Goal: Book appointment/travel/reservation

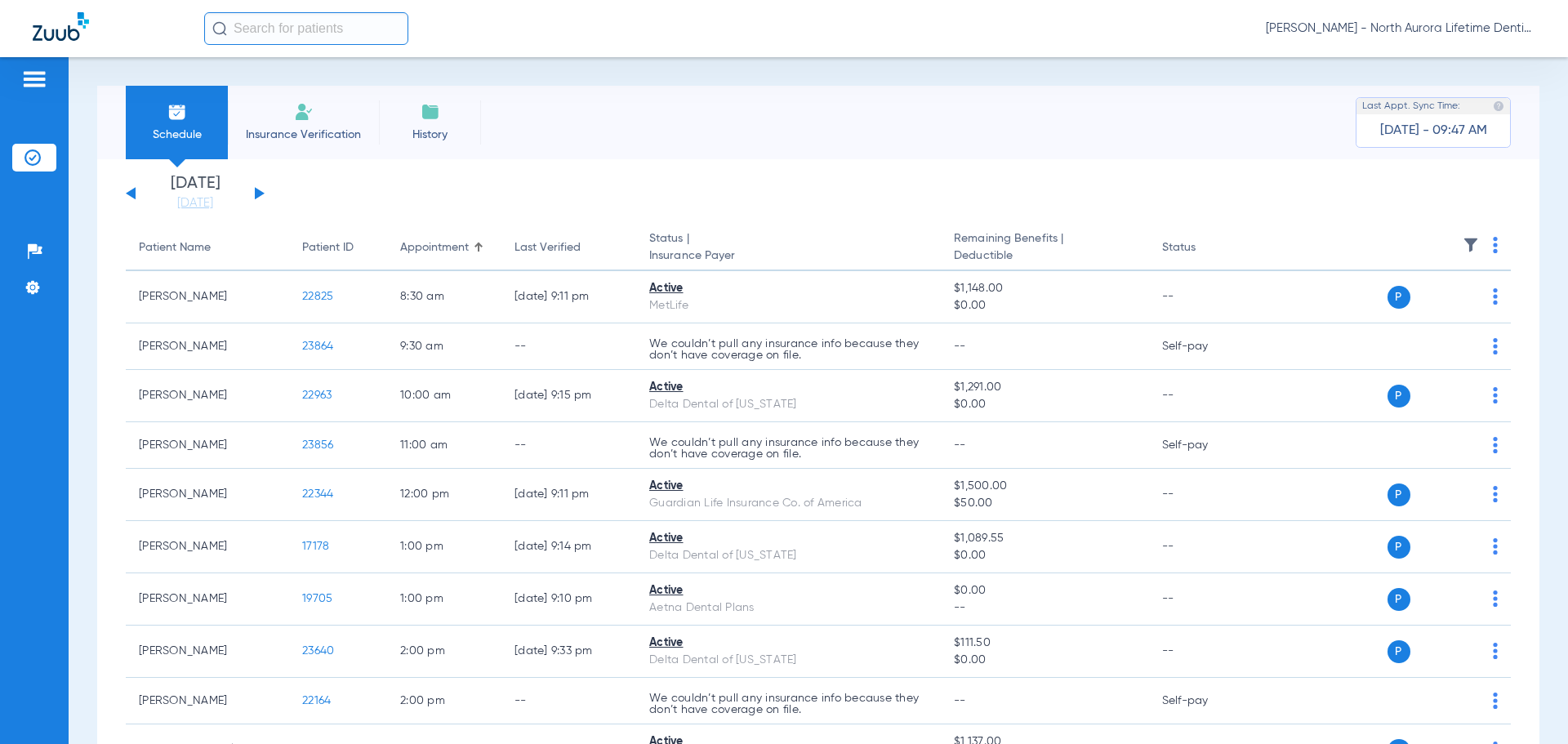
click at [254, 194] on button at bounding box center [259, 193] width 10 height 12
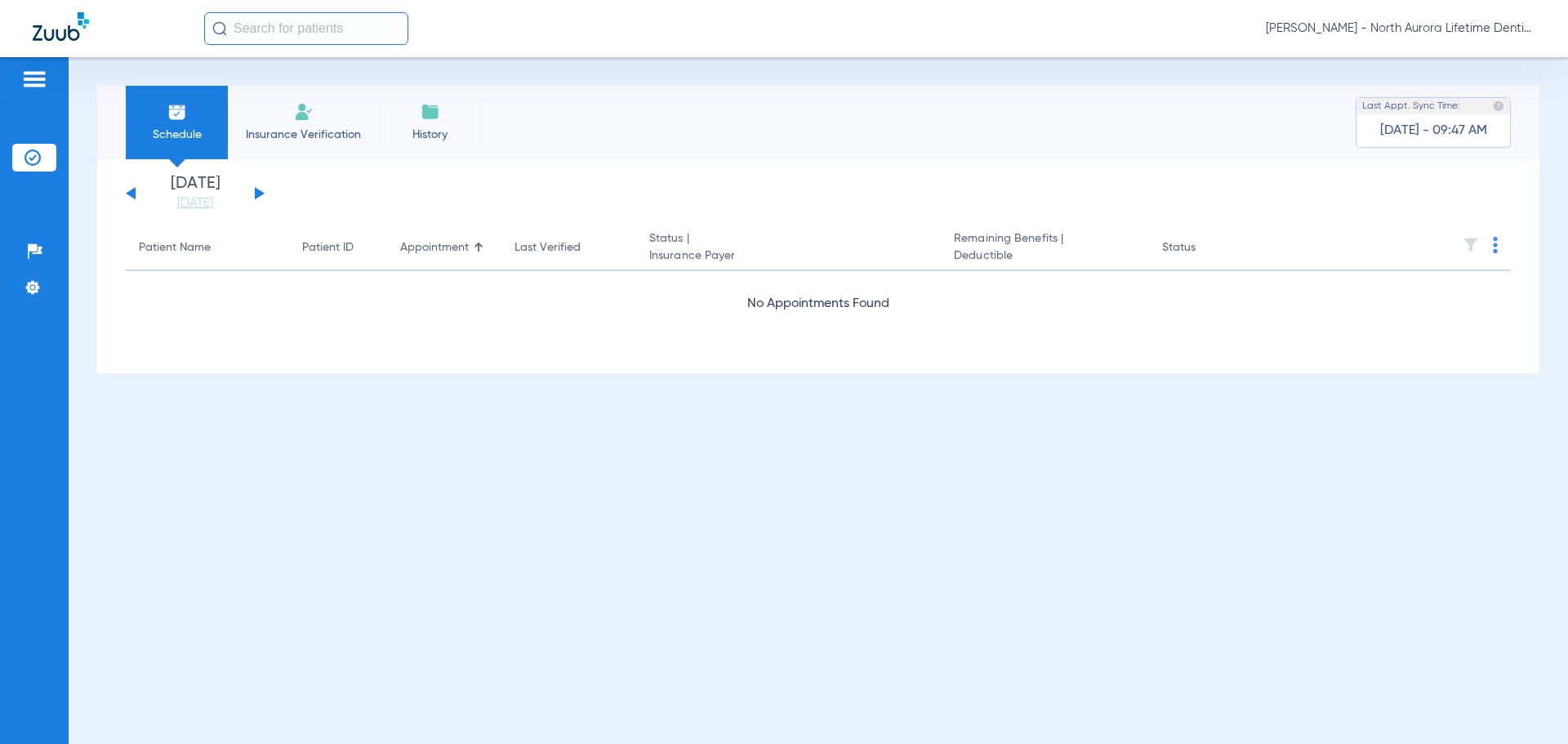
click at [254, 194] on button at bounding box center [259, 193] width 10 height 12
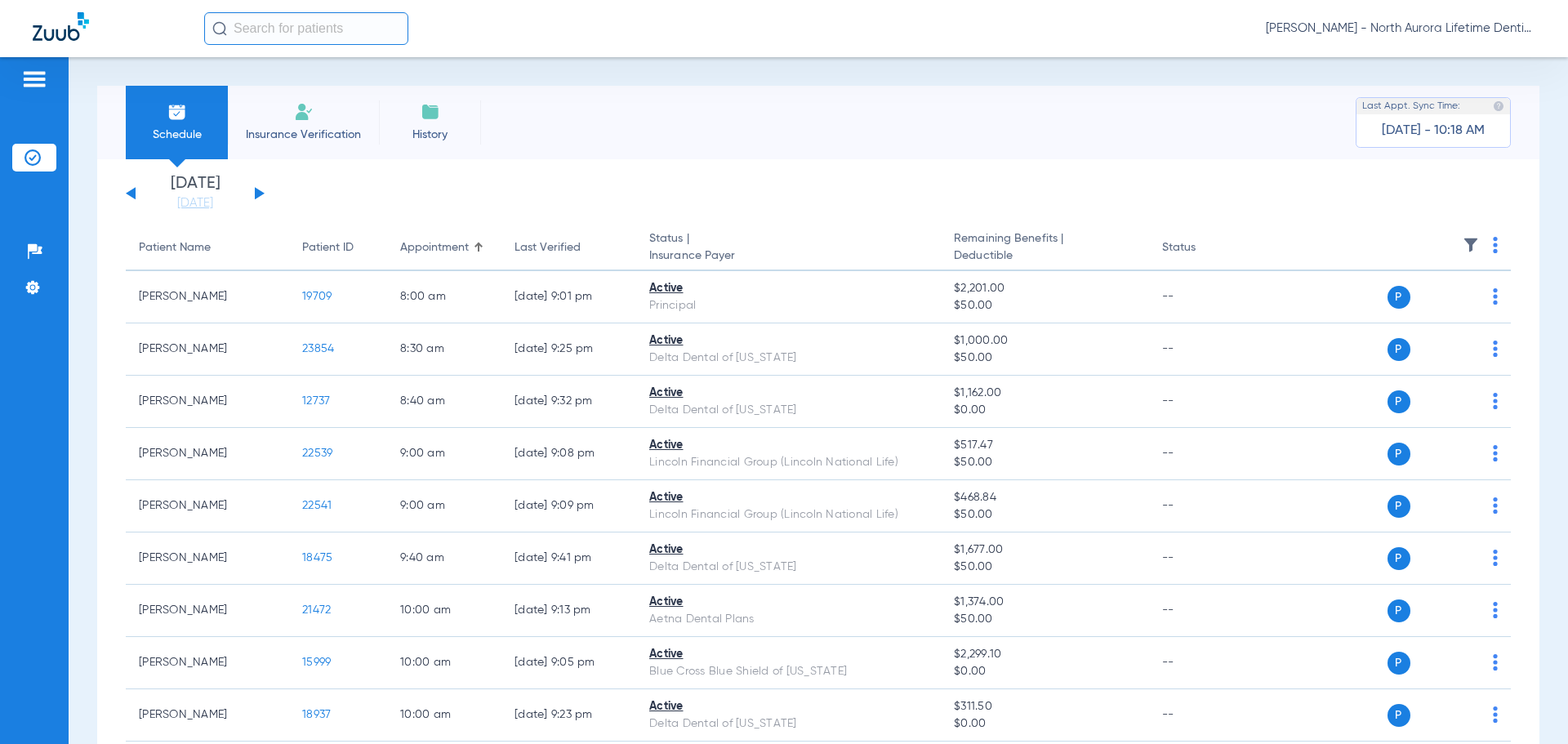
click at [262, 190] on div "[DATE] [DATE] [DATE] [DATE] [DATE] [DATE] [DATE] [DATE] [DATE] [DATE] [DATE] [D…" at bounding box center [196, 193] width 139 height 36
click at [260, 191] on div "[DATE] [DATE] [DATE] [DATE] [DATE] [DATE] [DATE] [DATE] [DATE] [DATE] [DATE] [D…" at bounding box center [196, 193] width 139 height 36
click at [255, 193] on button at bounding box center [259, 193] width 10 height 12
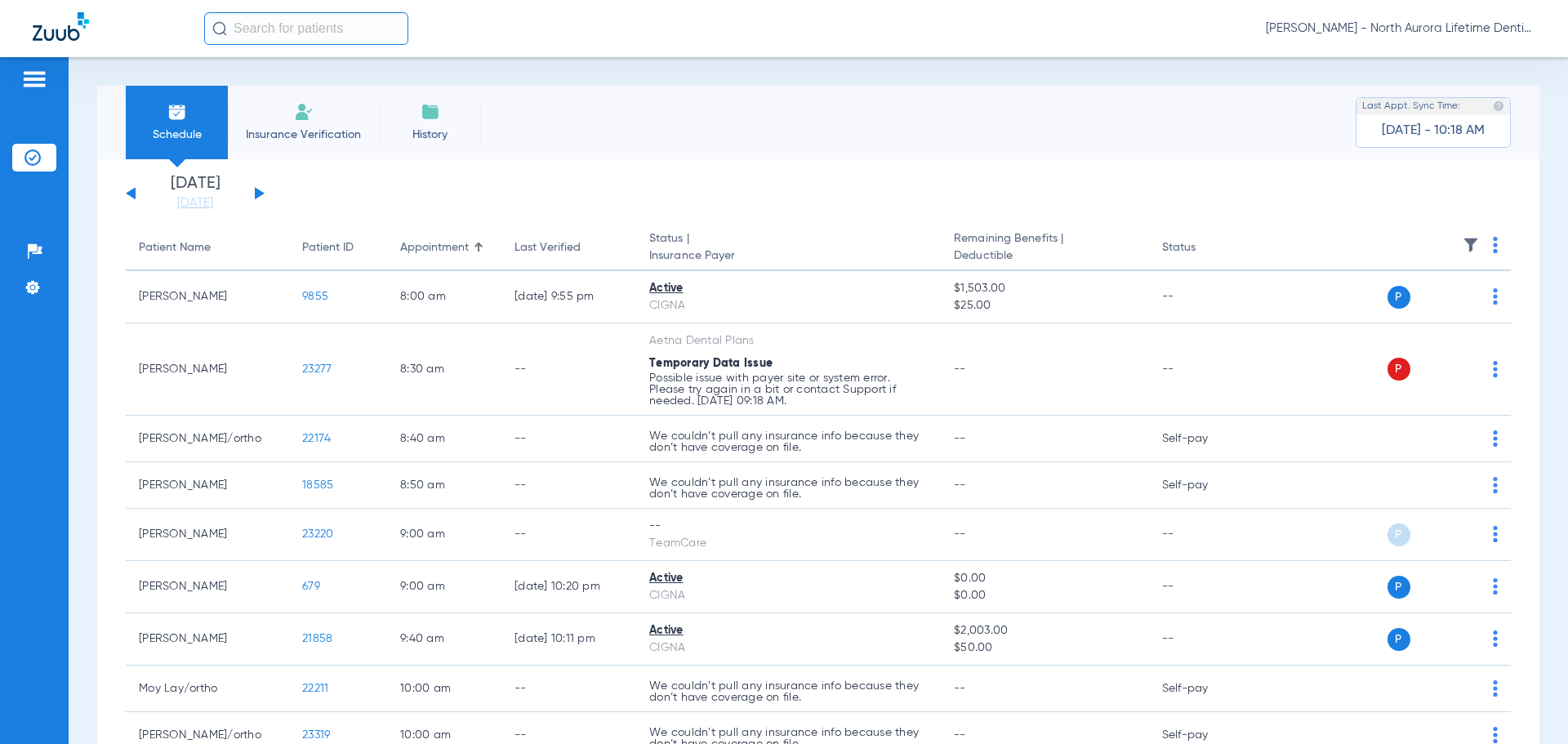
click at [261, 194] on button at bounding box center [259, 193] width 10 height 12
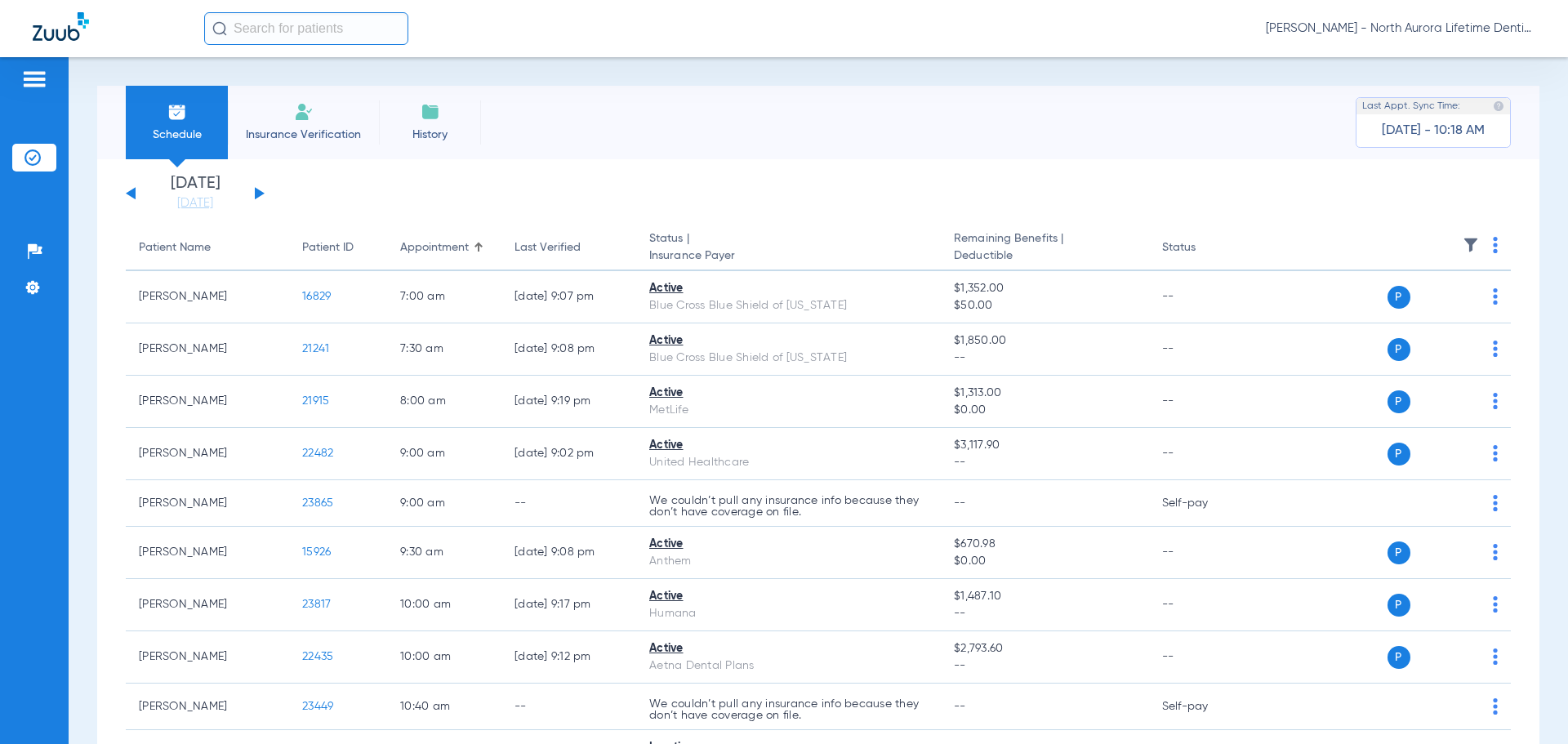
click at [261, 194] on button at bounding box center [259, 193] width 10 height 12
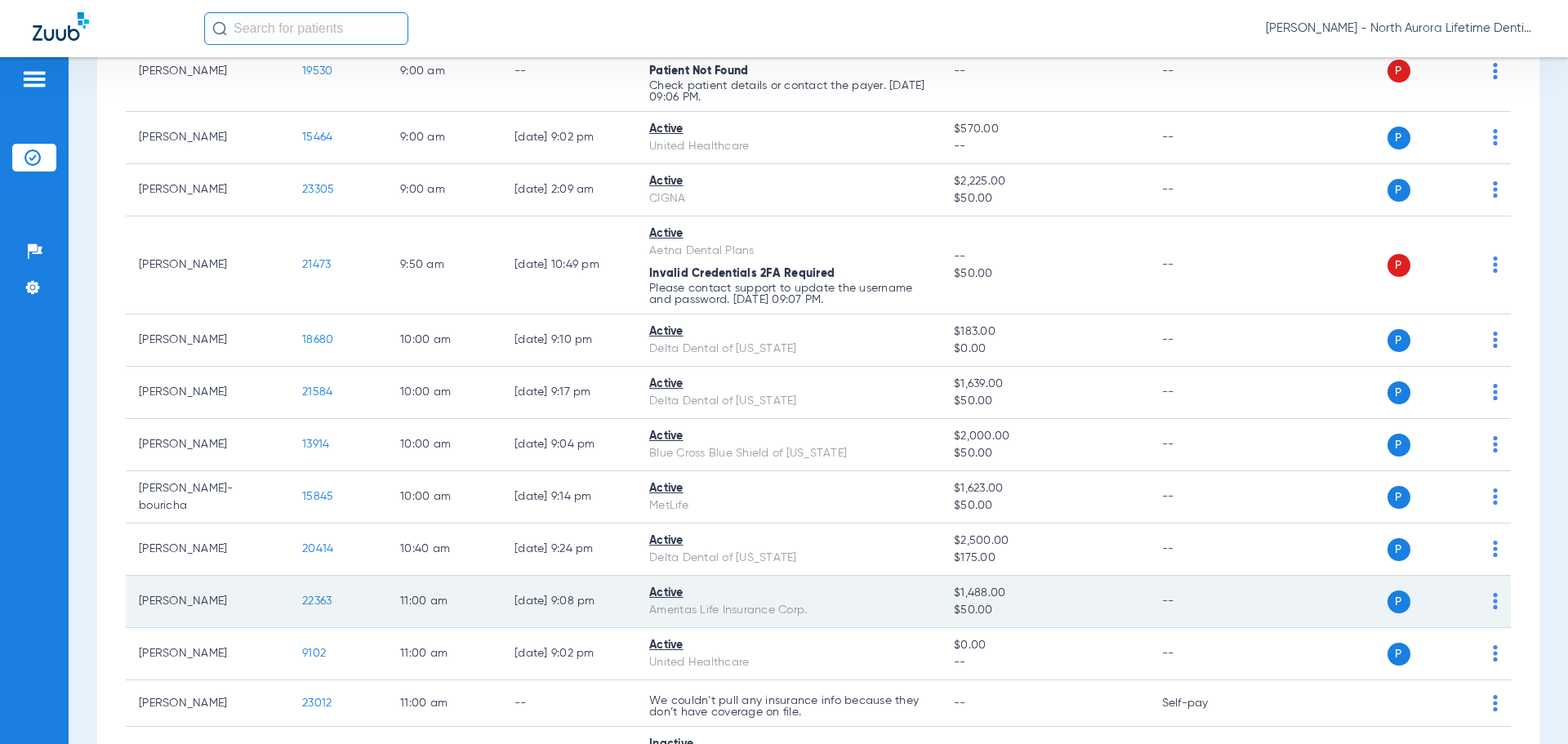
scroll to position [408, 0]
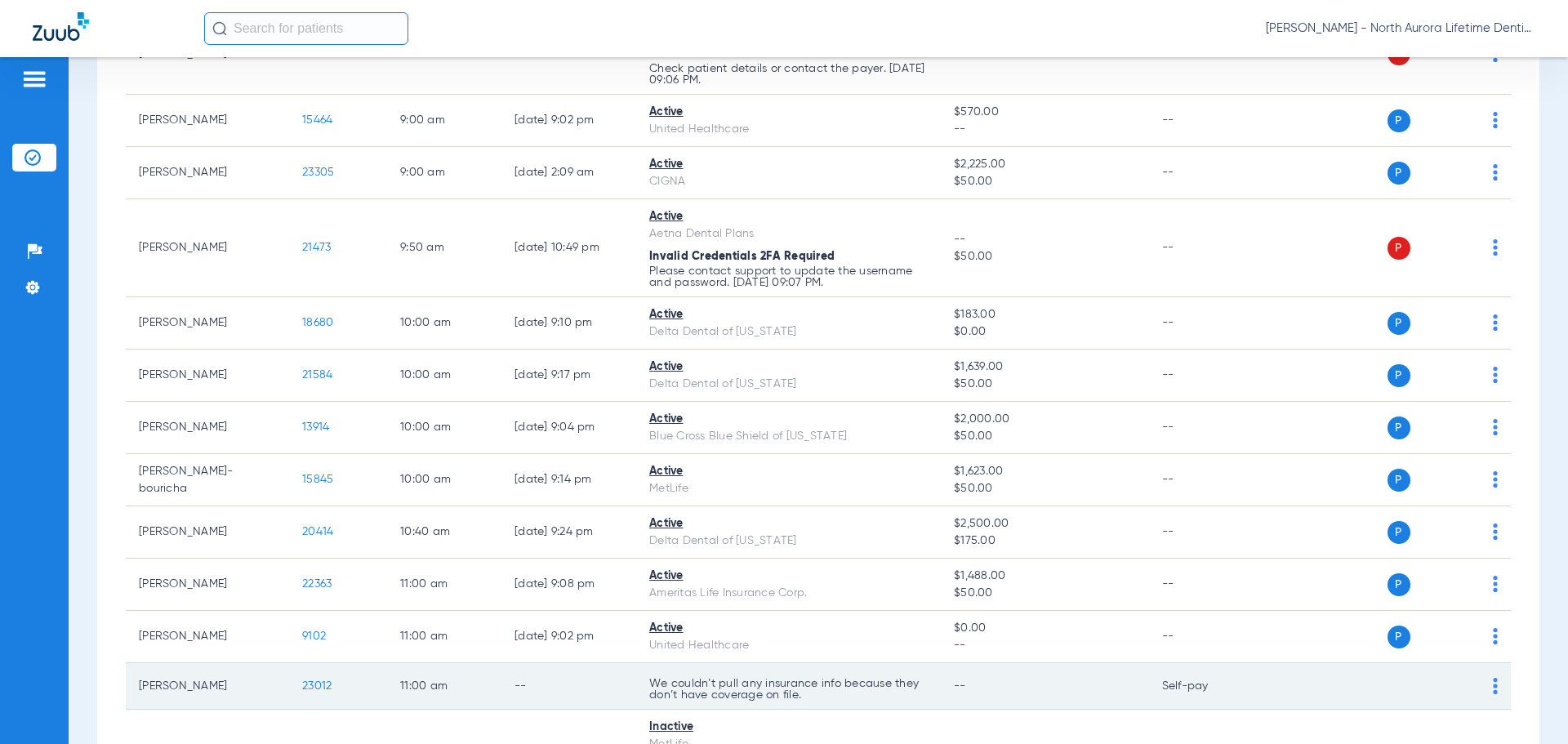
drag, startPoint x: 511, startPoint y: 670, endPoint x: 532, endPoint y: 676, distance: 21.8
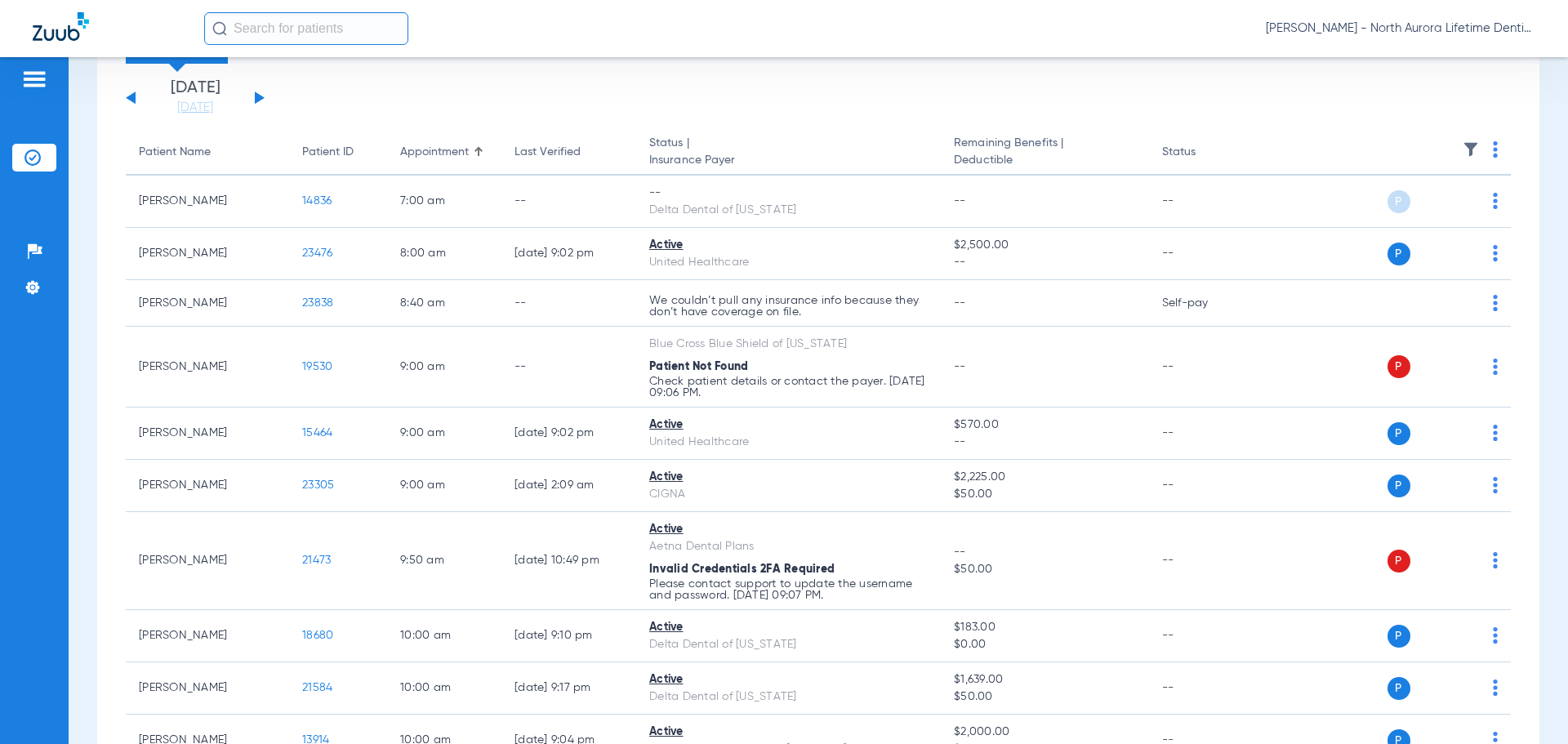
scroll to position [0, 0]
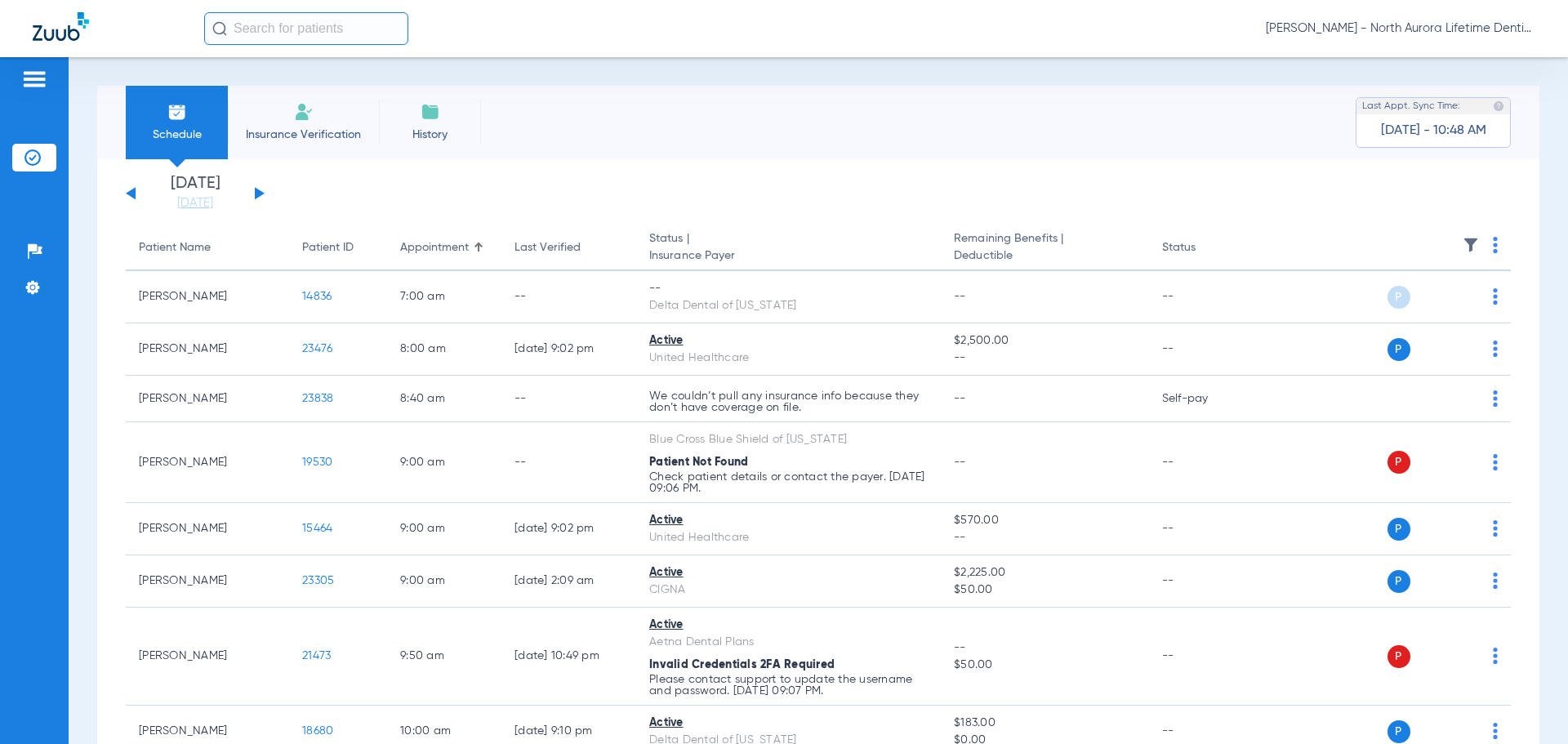
click at [260, 195] on button at bounding box center [259, 193] width 10 height 12
